Goal: Information Seeking & Learning: Learn about a topic

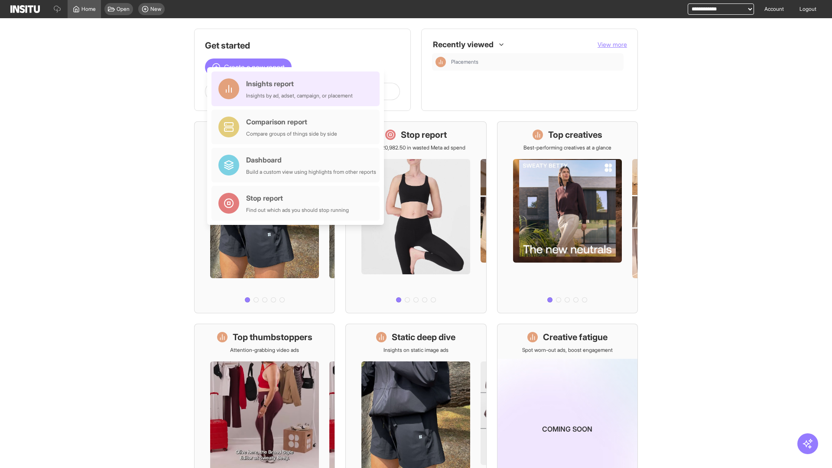
click at [298, 89] on div "Insights report Insights by ad, adset, campaign, or placement" at bounding box center [299, 88] width 107 height 21
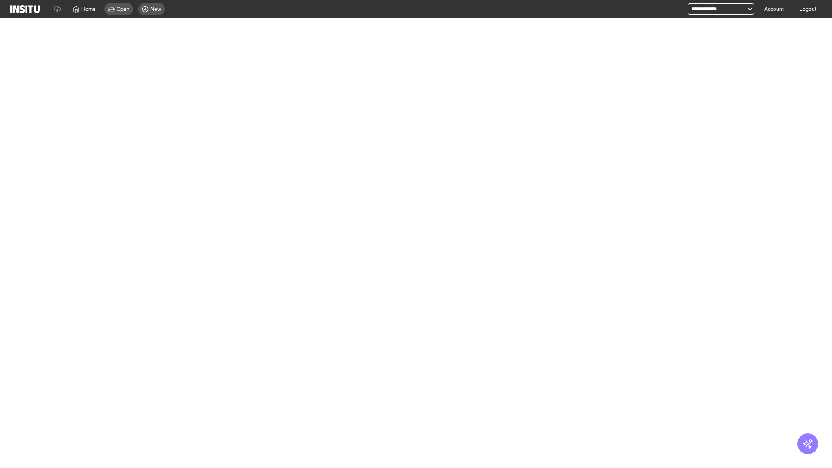
select select "**"
